Goal: Communication & Community: Answer question/provide support

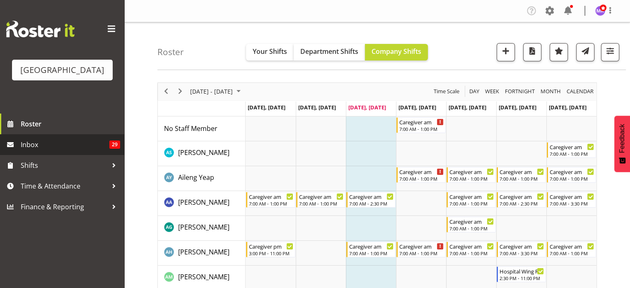
click at [117, 149] on span "29" at bounding box center [114, 145] width 11 height 8
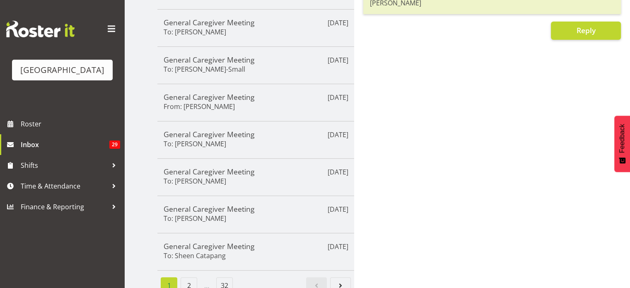
scroll to position [228, 0]
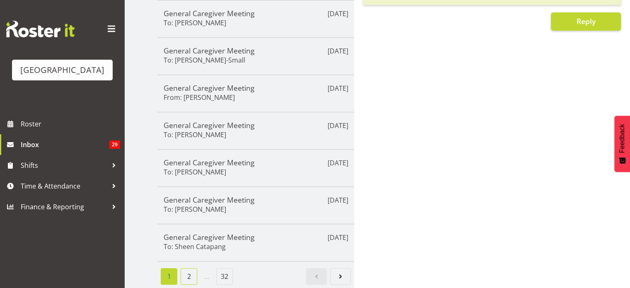
click at [190, 268] on link "2" at bounding box center [189, 276] width 17 height 17
click at [206, 268] on link "3" at bounding box center [209, 276] width 17 height 17
click at [233, 268] on link "4" at bounding box center [229, 276] width 17 height 17
click at [252, 268] on link "5" at bounding box center [248, 276] width 17 height 17
click at [281, 269] on link "32" at bounding box center [280, 276] width 17 height 17
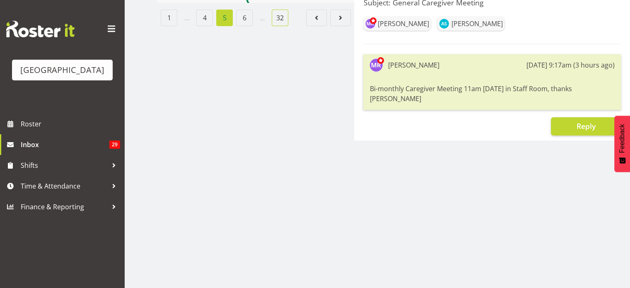
scroll to position [126, 0]
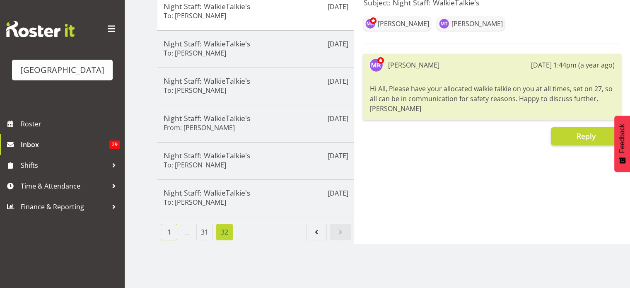
click at [171, 226] on link "1" at bounding box center [169, 232] width 17 height 17
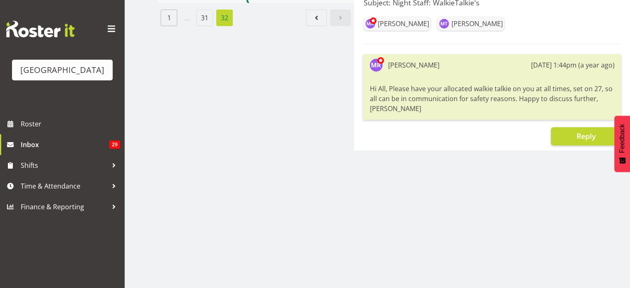
scroll to position [228, 0]
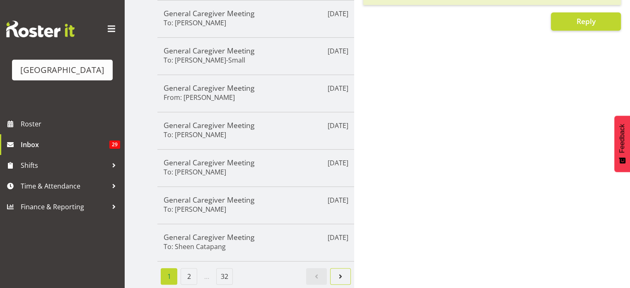
click at [342, 273] on span "Page 2." at bounding box center [341, 277] width 10 height 10
click at [342, 273] on span "Page 3." at bounding box center [341, 277] width 10 height 10
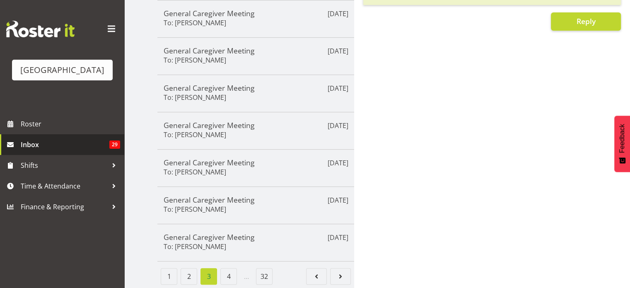
click at [31, 151] on span "Inbox" at bounding box center [65, 144] width 89 height 12
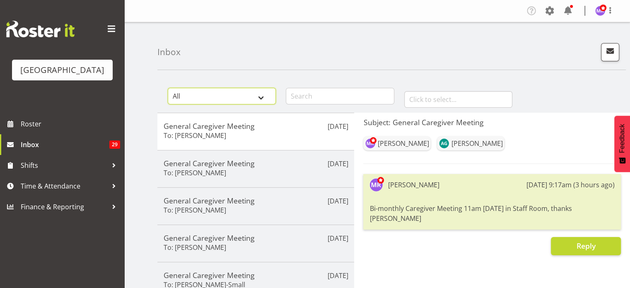
click at [264, 96] on select "All General Shift Offers Shift Swap Offers Leave Requests" at bounding box center [222, 96] width 108 height 17
click at [613, 54] on span "button" at bounding box center [610, 51] width 11 height 11
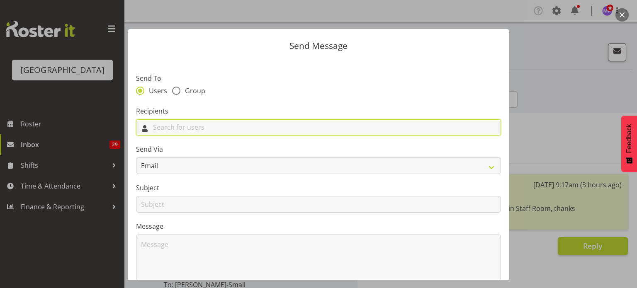
click at [198, 124] on input "text" at bounding box center [318, 127] width 364 height 13
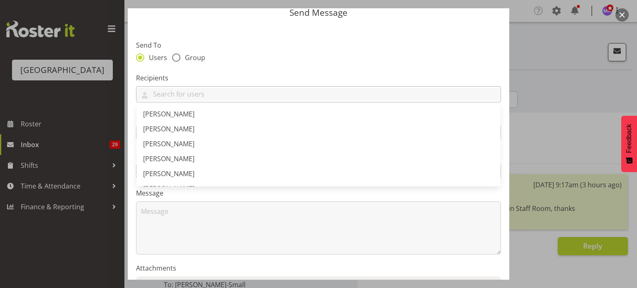
scroll to position [83, 0]
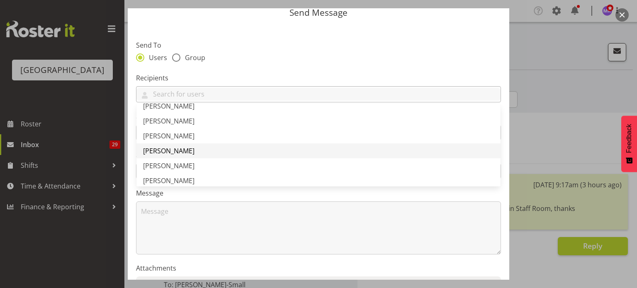
click at [196, 150] on link "[PERSON_NAME]" at bounding box center [318, 150] width 364 height 15
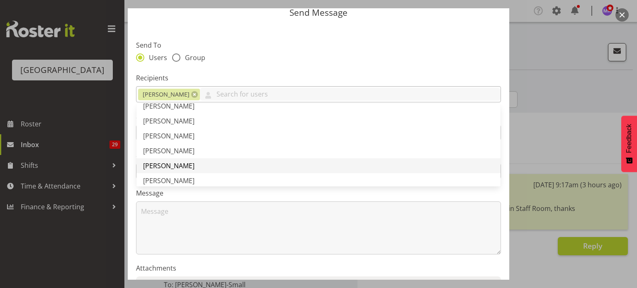
click at [197, 163] on link "[PERSON_NAME]" at bounding box center [318, 165] width 364 height 15
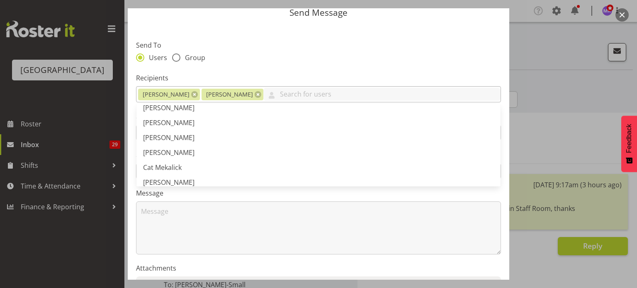
scroll to position [232, 0]
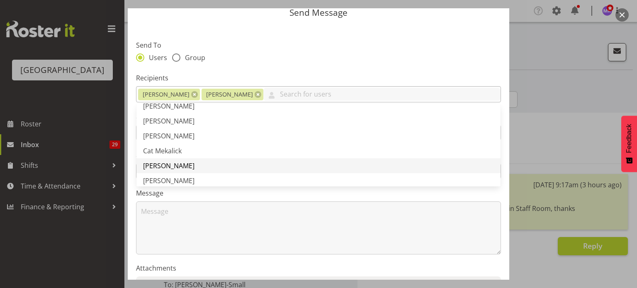
click at [192, 164] on span "[PERSON_NAME]" at bounding box center [168, 165] width 51 height 9
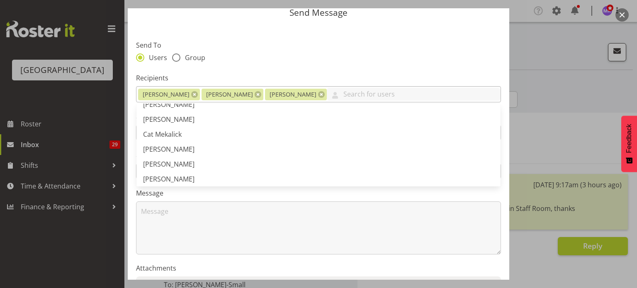
scroll to position [265, 0]
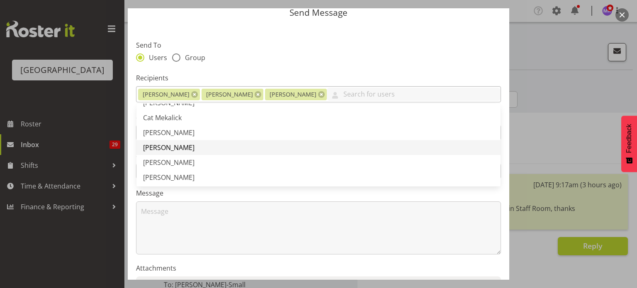
click at [184, 150] on link "[PERSON_NAME]" at bounding box center [318, 147] width 364 height 15
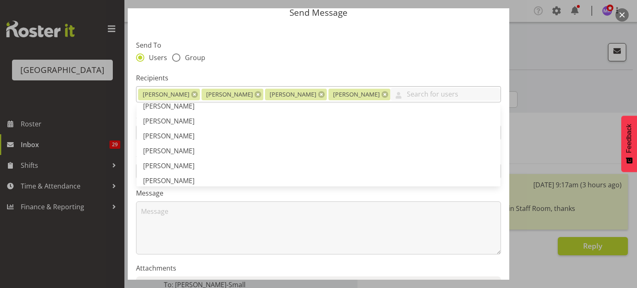
scroll to position [398, 0]
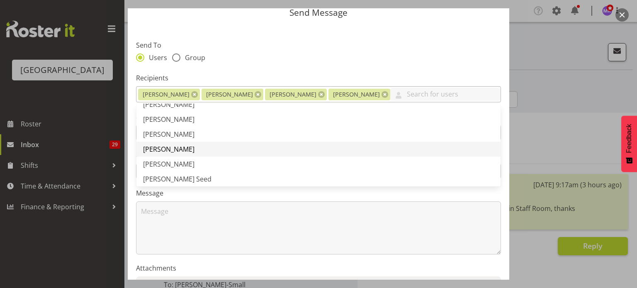
click at [202, 148] on link "[PERSON_NAME]" at bounding box center [318, 149] width 364 height 15
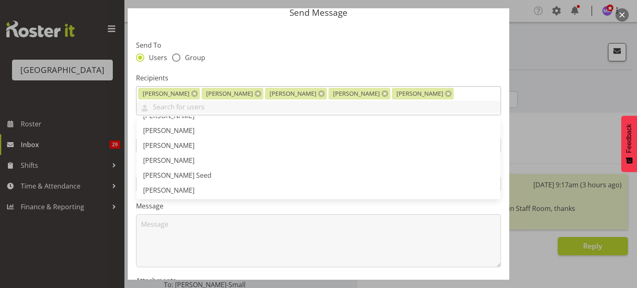
scroll to position [431, 0]
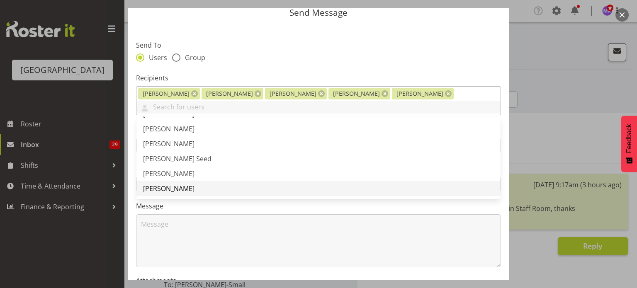
click at [225, 181] on link "[PERSON_NAME]" at bounding box center [318, 188] width 364 height 15
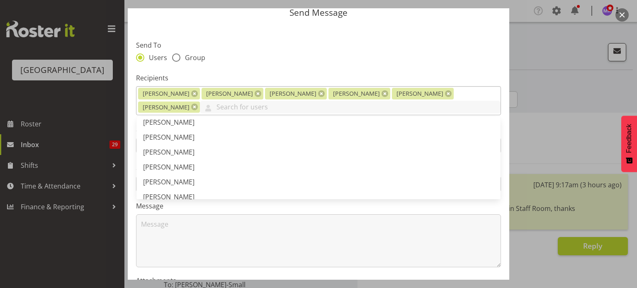
scroll to position [514, 0]
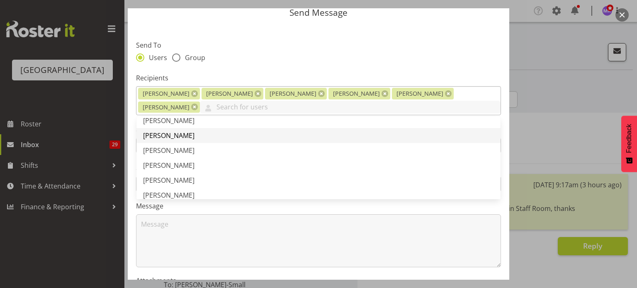
click at [235, 139] on link "[PERSON_NAME]" at bounding box center [318, 135] width 364 height 15
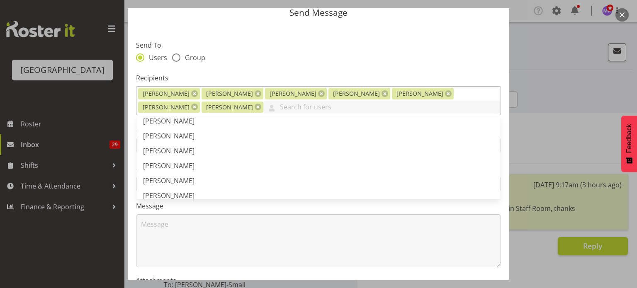
scroll to position [580, 0]
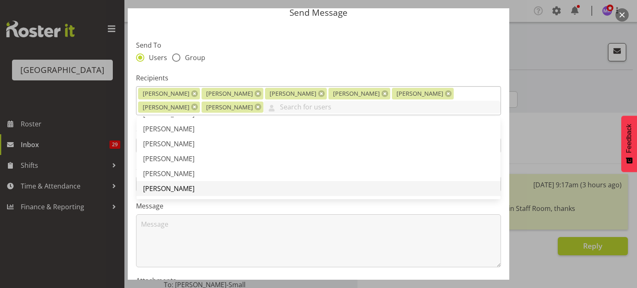
click at [171, 186] on span "[PERSON_NAME]" at bounding box center [168, 188] width 51 height 9
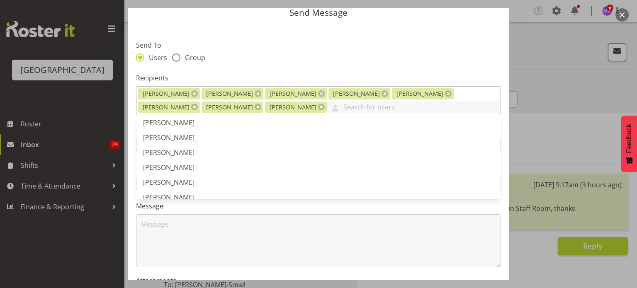
scroll to position [647, 0]
click at [168, 152] on span "[PERSON_NAME]" at bounding box center [168, 152] width 51 height 9
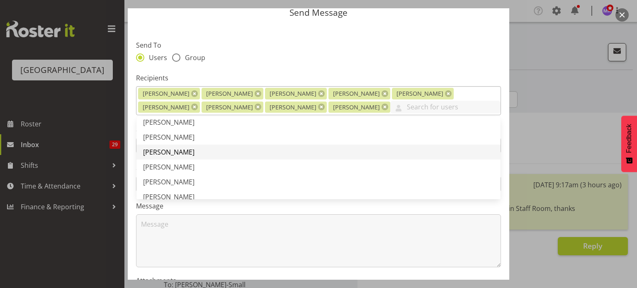
click at [168, 152] on span "[PERSON_NAME]" at bounding box center [168, 152] width 51 height 9
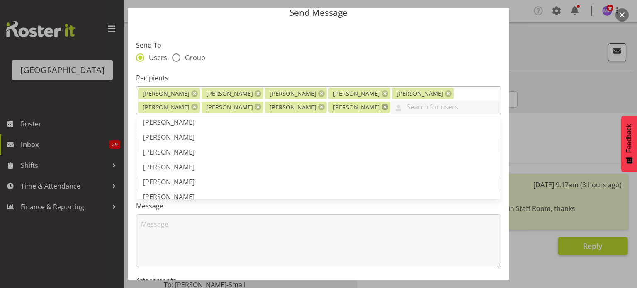
click at [381, 107] on link at bounding box center [384, 107] width 7 height 7
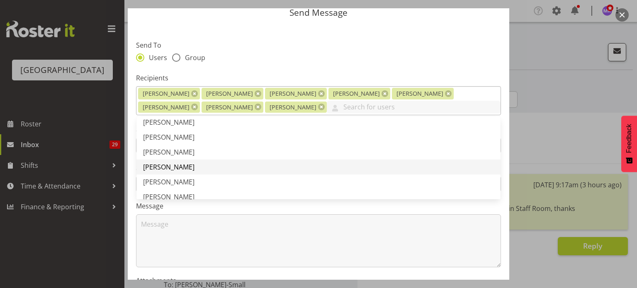
click at [197, 165] on link "[PERSON_NAME]" at bounding box center [318, 167] width 364 height 15
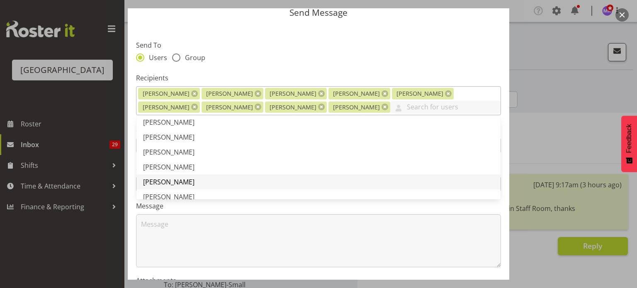
click at [192, 181] on link "[PERSON_NAME]" at bounding box center [318, 182] width 364 height 15
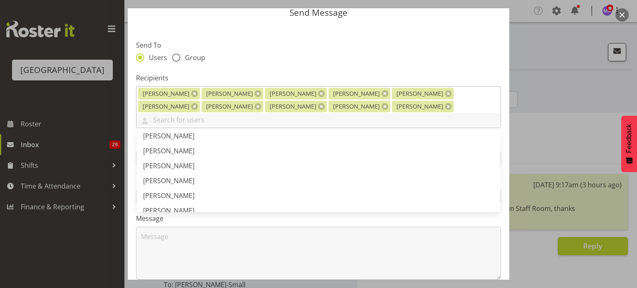
scroll to position [713, 0]
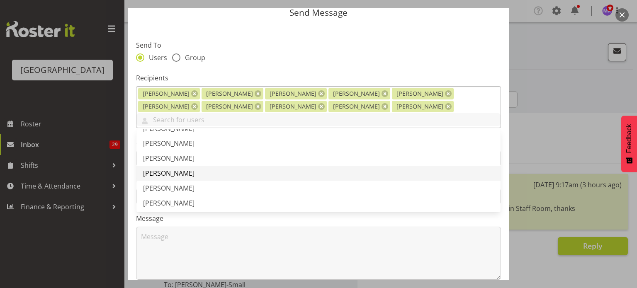
click at [201, 166] on link "[PERSON_NAME]" at bounding box center [318, 173] width 364 height 15
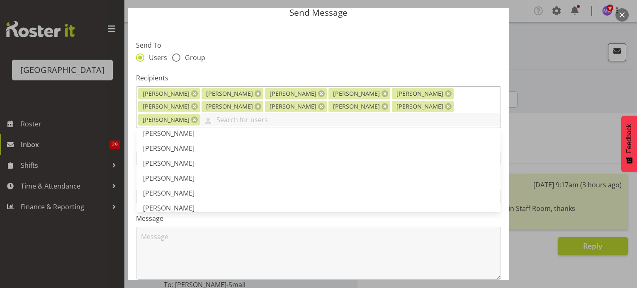
scroll to position [862, 0]
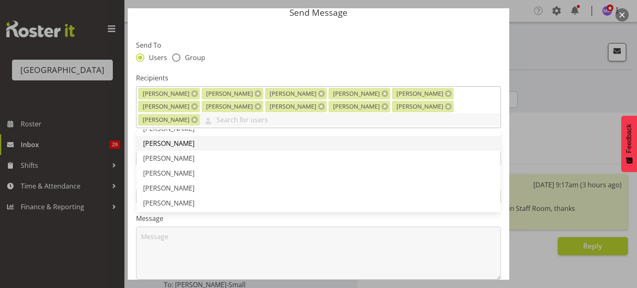
click at [189, 139] on span "[PERSON_NAME]" at bounding box center [168, 143] width 51 height 9
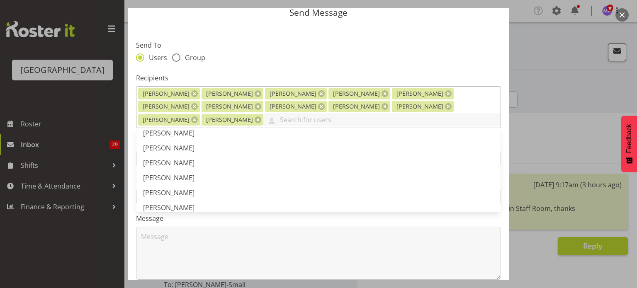
scroll to position [895, 0]
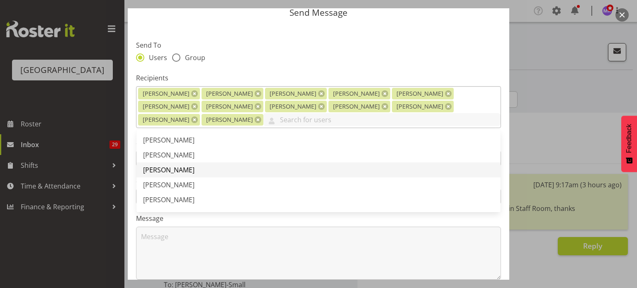
click at [168, 172] on span "[PERSON_NAME]" at bounding box center [168, 169] width 51 height 9
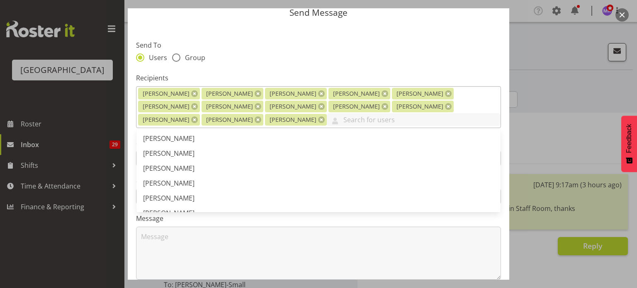
scroll to position [929, 0]
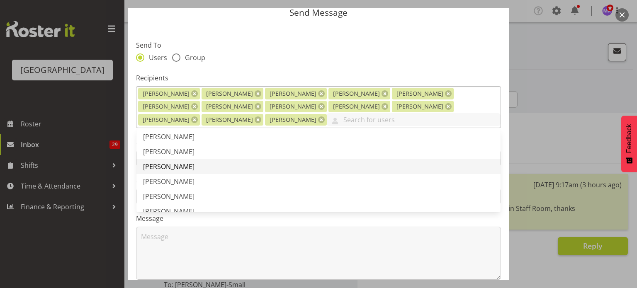
click at [171, 163] on span "[PERSON_NAME]" at bounding box center [168, 166] width 51 height 9
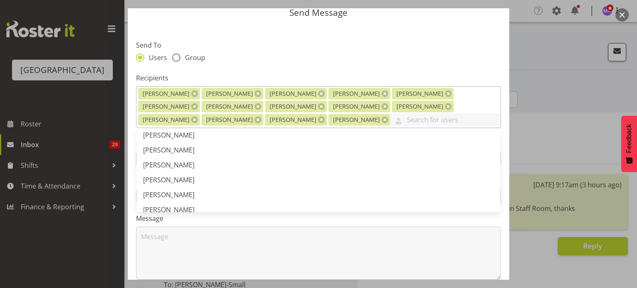
scroll to position [962, 0]
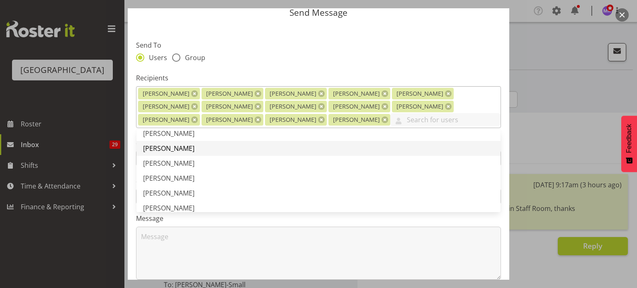
click at [186, 148] on span "[PERSON_NAME]" at bounding box center [168, 148] width 51 height 9
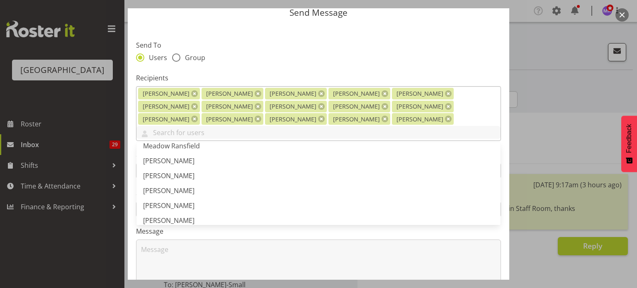
scroll to position [1194, 0]
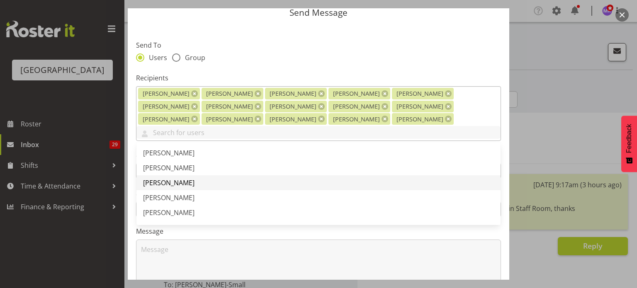
click at [150, 178] on span "[PERSON_NAME]" at bounding box center [168, 182] width 51 height 9
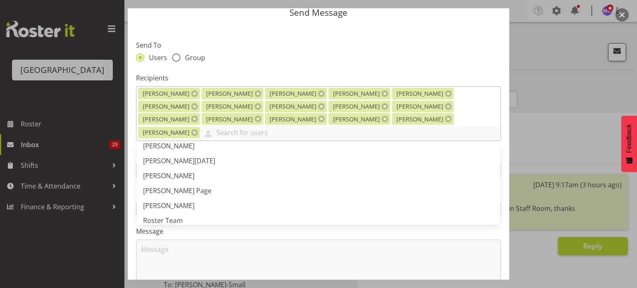
scroll to position [1343, 0]
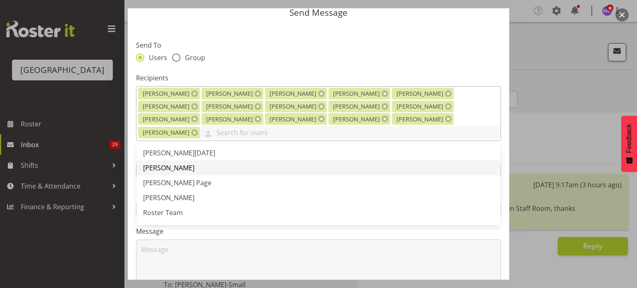
click at [228, 160] on link "[PERSON_NAME]" at bounding box center [318, 167] width 364 height 15
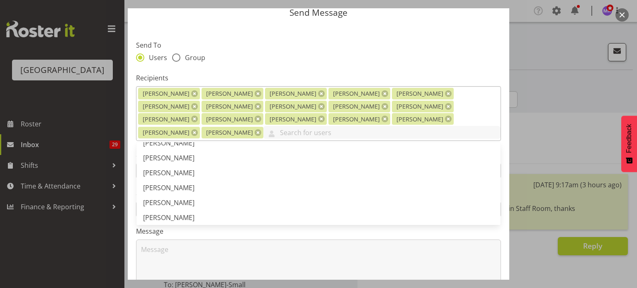
scroll to position [1459, 0]
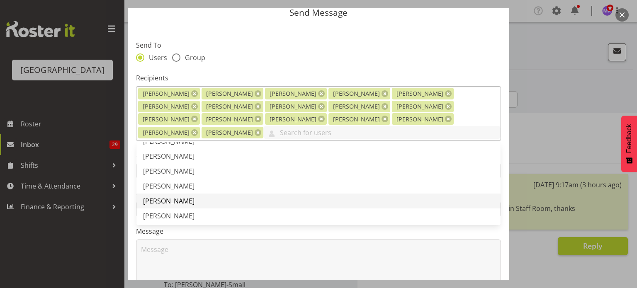
click at [199, 194] on link "[PERSON_NAME]" at bounding box center [318, 201] width 364 height 15
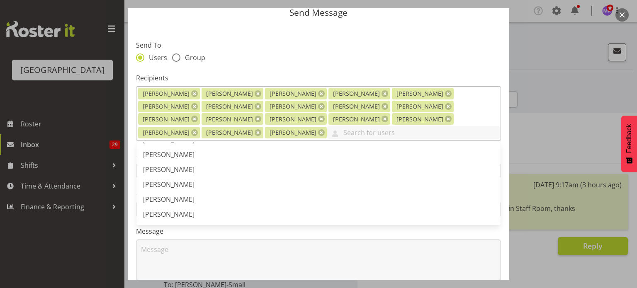
scroll to position [1492, 0]
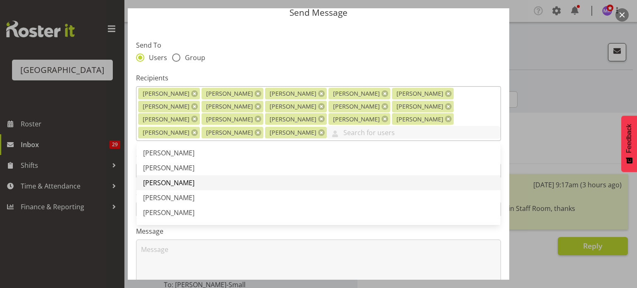
click at [194, 181] on span "[PERSON_NAME]" at bounding box center [168, 182] width 51 height 9
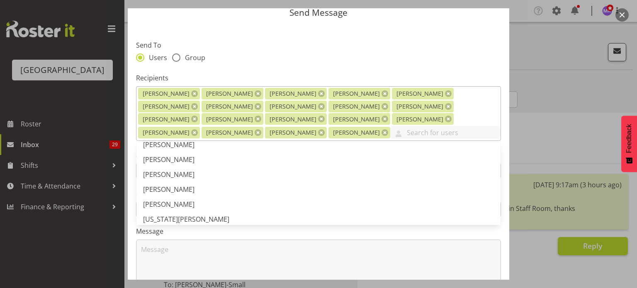
scroll to position [1592, 0]
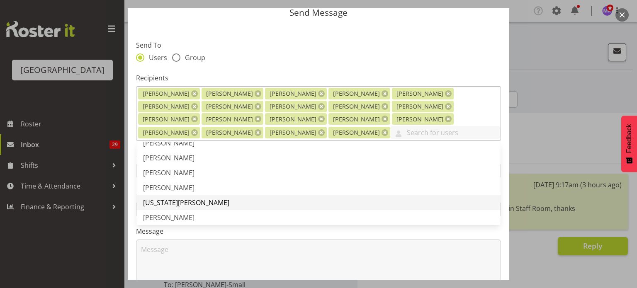
click at [201, 200] on link "[US_STATE][PERSON_NAME]" at bounding box center [318, 202] width 364 height 15
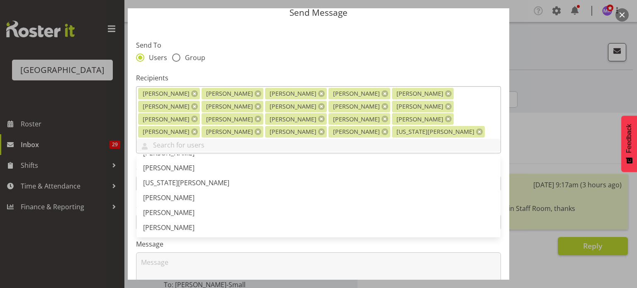
scroll to position [1625, 0]
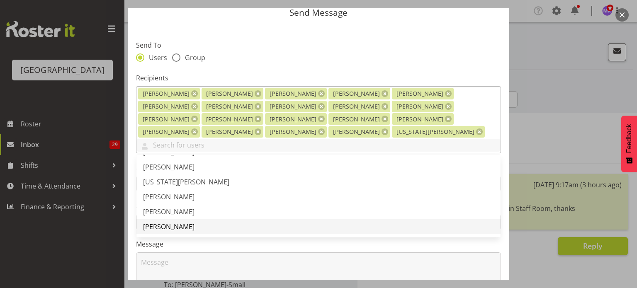
click at [224, 219] on link "[PERSON_NAME]" at bounding box center [318, 226] width 364 height 15
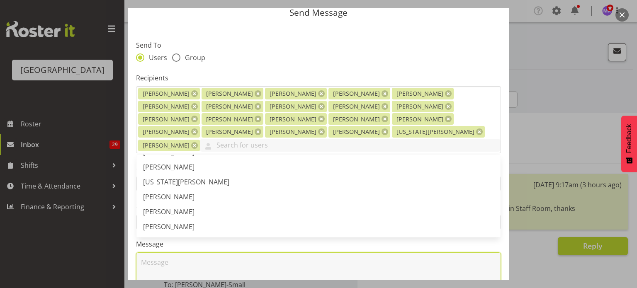
click at [160, 252] on textarea at bounding box center [318, 278] width 365 height 53
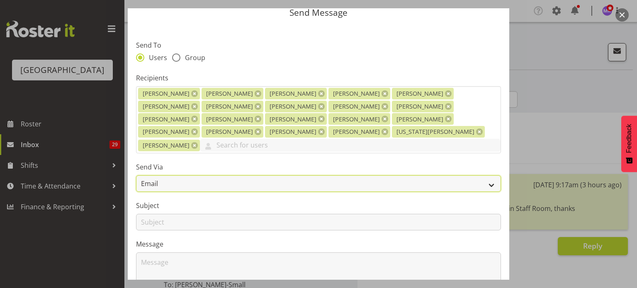
click at [487, 175] on select "Email SMS" at bounding box center [318, 183] width 365 height 17
select select "sms"
click at [136, 175] on select "Email SMS" at bounding box center [318, 183] width 365 height 17
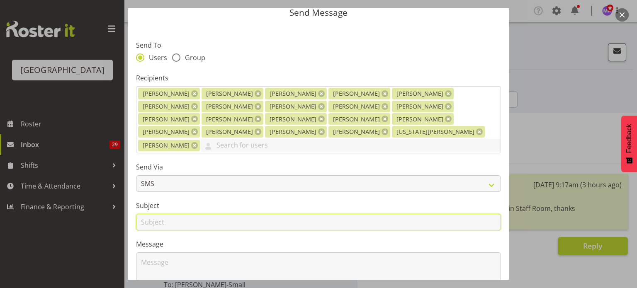
click at [204, 214] on input "text" at bounding box center [318, 222] width 365 height 17
type input "I"
type input "Message In Error(Rosterit error)"
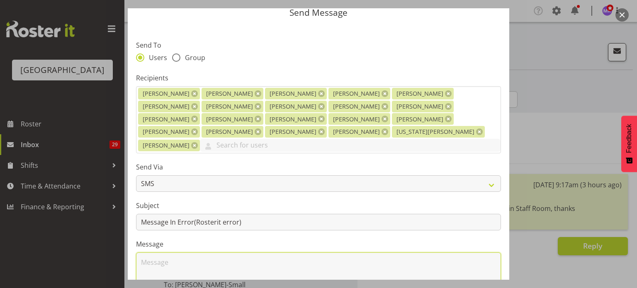
click at [160, 252] on textarea at bounding box center [318, 278] width 365 height 53
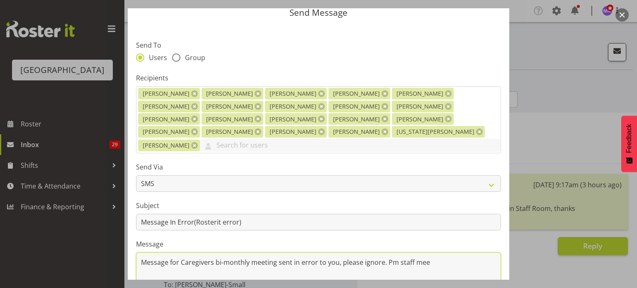
click at [275, 252] on textarea "Message for Caregivers bi-monthly meeting sent in error to you, please ignore. …" at bounding box center [318, 278] width 365 height 53
click at [274, 252] on textarea "Message for Caregivers bi-monthly meeting(thursday) sent in error to you, pleas…" at bounding box center [318, 278] width 365 height 53
click at [283, 252] on textarea "Message for Caregivers bi-monthly meeting (thursday) sent in error to you, plea…" at bounding box center [318, 278] width 365 height 53
click at [466, 252] on textarea "Message for Caregivers bi-monthly meeting (Thursday) sent in error to you, plea…" at bounding box center [318, 278] width 365 height 53
click at [277, 252] on textarea "Message for Caregivers bi-monthly meeting (Thursday) sent in error to you, plea…" at bounding box center [318, 278] width 365 height 53
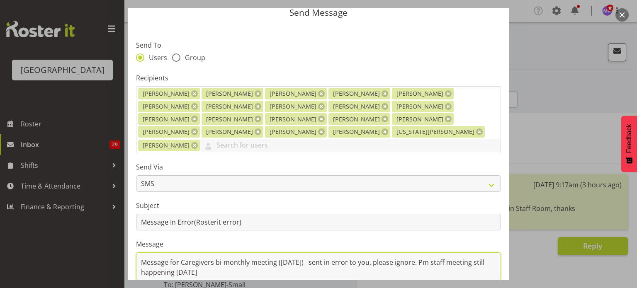
click at [313, 252] on textarea "Message for Caregivers bi-monthly meeting (Thursday) sent in error to you, plea…" at bounding box center [318, 278] width 365 height 53
click at [194, 260] on textarea "Message for Caregivers bi-monthly meeting (Thursday) sent in error to you, plea…" at bounding box center [318, 278] width 365 height 53
type textarea "Message for Caregivers bi-monthly meeting (Thursday) sent in error to you, plea…"
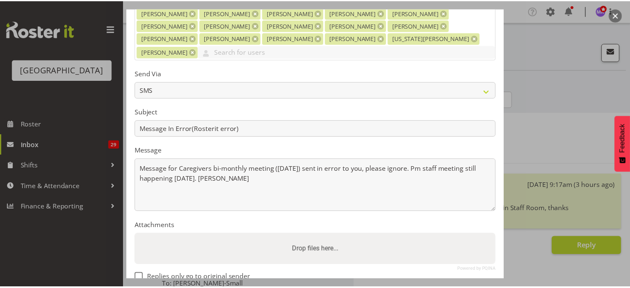
scroll to position [166, 0]
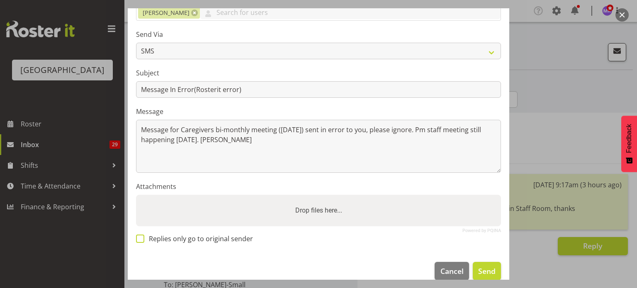
click at [141, 235] on span at bounding box center [140, 239] width 8 height 8
click at [141, 236] on input "Replies only go to original sender" at bounding box center [138, 238] width 5 height 5
checkbox input "true"
click at [483, 266] on span "Send" at bounding box center [486, 271] width 17 height 11
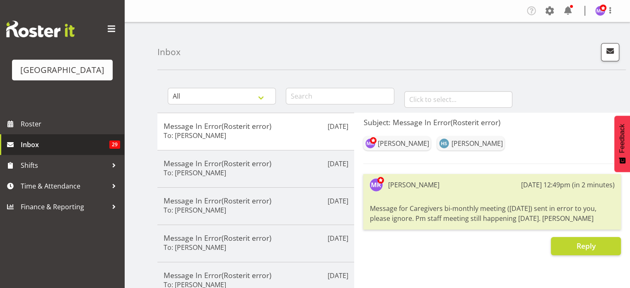
click at [38, 151] on span "Inbox" at bounding box center [65, 144] width 89 height 12
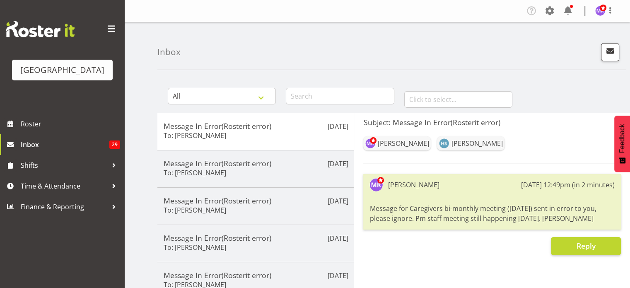
drag, startPoint x: 113, startPoint y: 28, endPoint x: 123, endPoint y: 22, distance: 11.3
click at [114, 28] on span at bounding box center [111, 28] width 13 height 13
